Goal: Task Accomplishment & Management: Complete application form

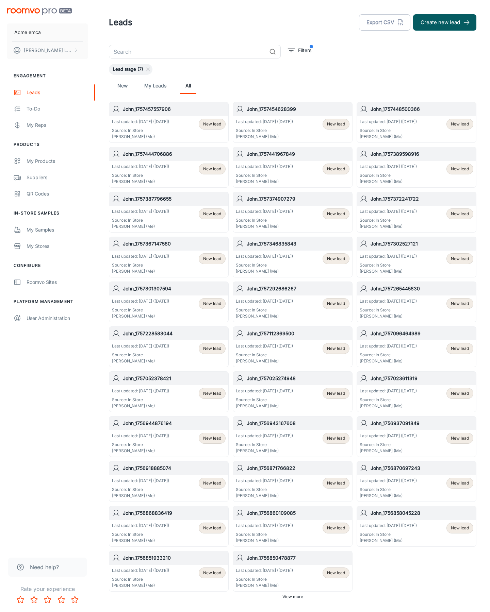
click at [445, 22] on button "Create new lead" at bounding box center [444, 22] width 63 height 16
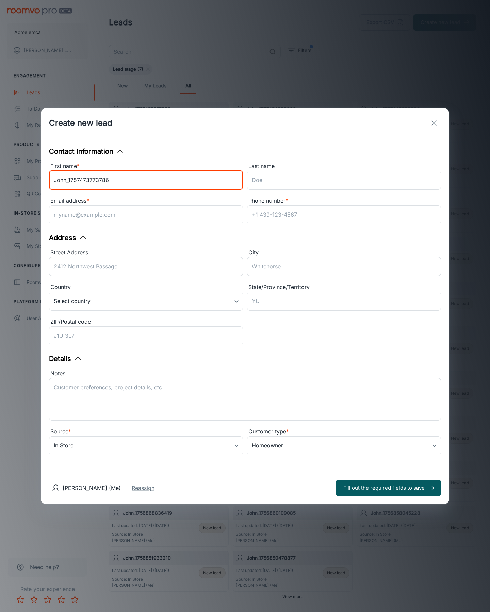
type input "John_1757473773786"
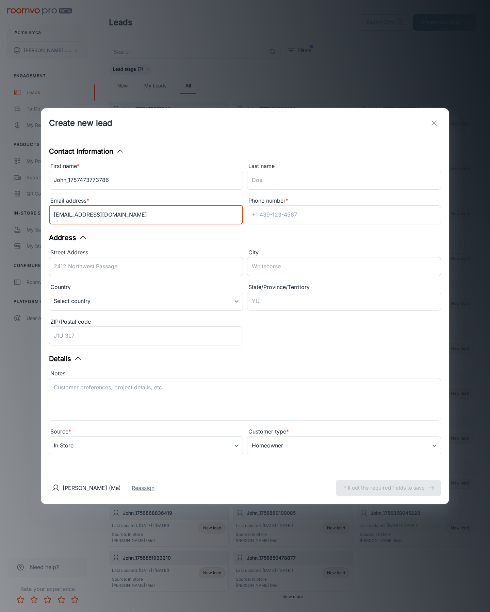
type input "[EMAIL_ADDRESS][DOMAIN_NAME]"
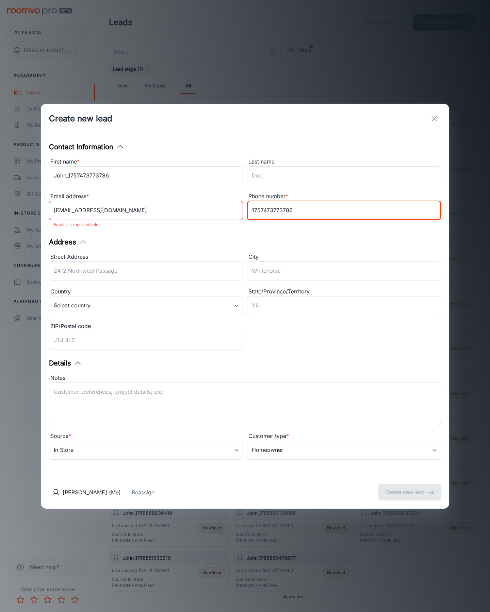
type input "1757473773786"
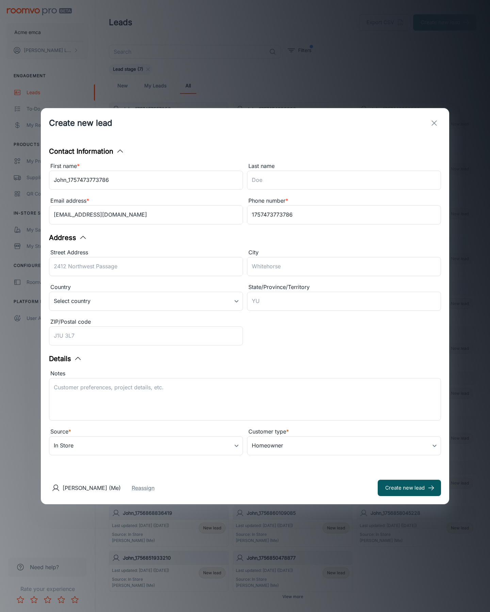
click at [409, 488] on button "Create new lead" at bounding box center [409, 488] width 63 height 16
